Goal: Task Accomplishment & Management: Use online tool/utility

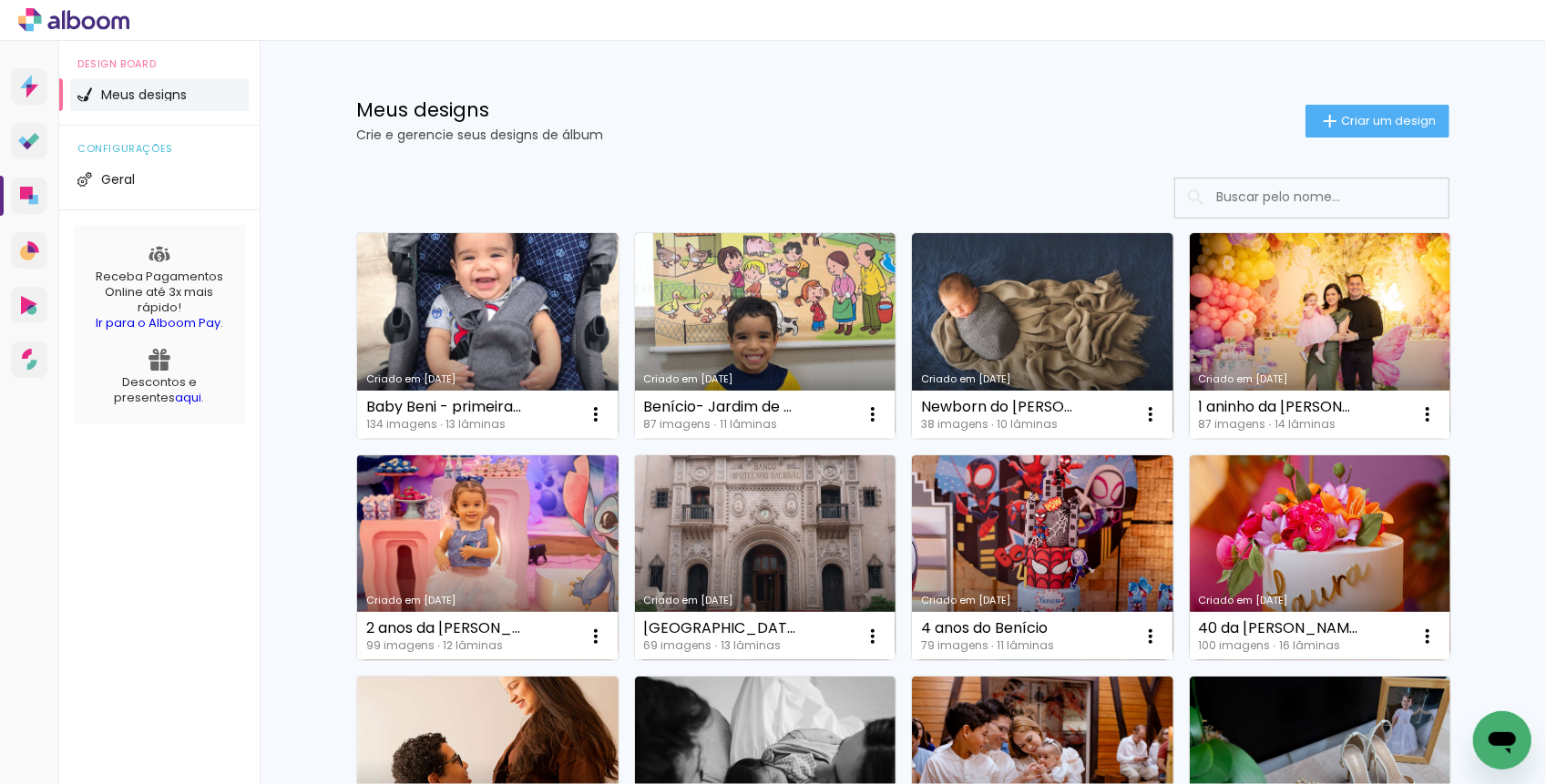
click at [465, 532] on link "Criado em [DATE]" at bounding box center [488, 558] width 261 height 206
